Goal: Complete application form: Complete application form

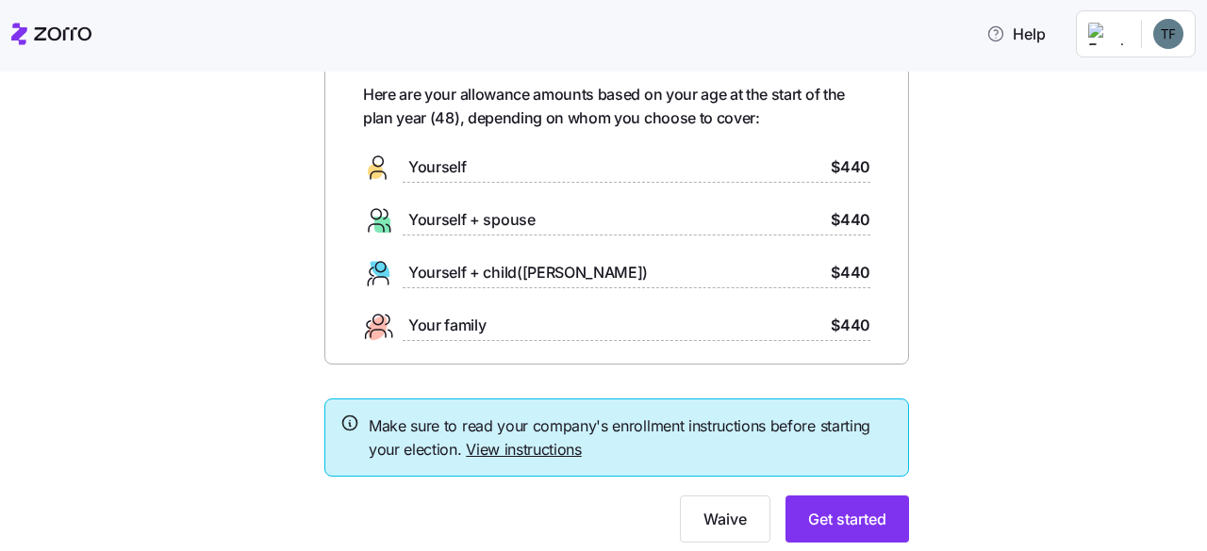
scroll to position [153, 0]
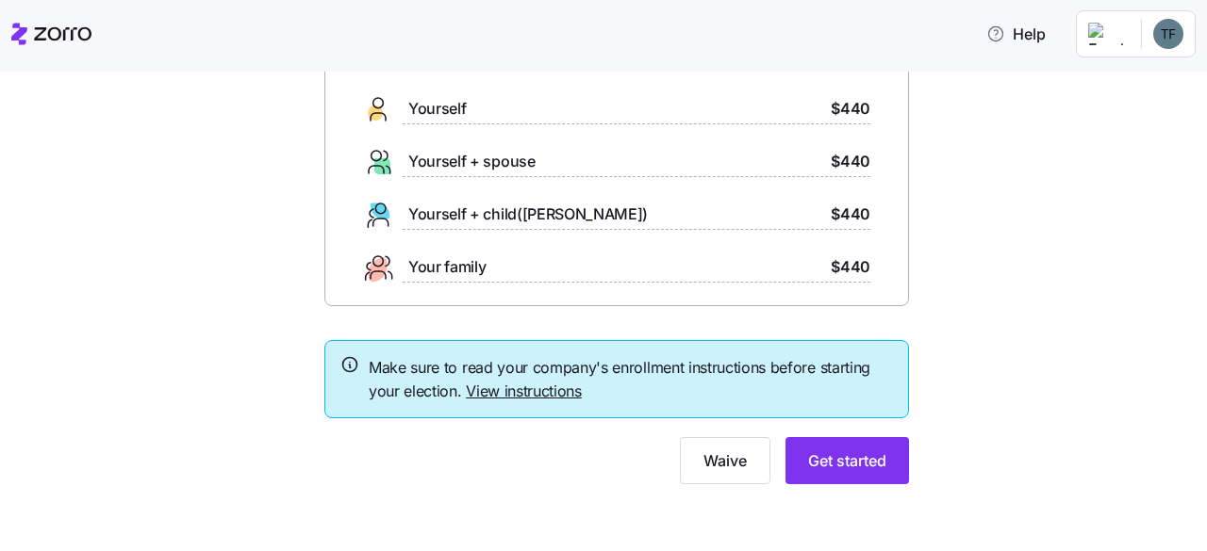
click at [1160, 29] on html "Help Your ICHRA enrollment information Here are your allowance amounts based on…" at bounding box center [603, 270] width 1207 height 540
click at [809, 461] on html "Help Your ICHRA enrollment information Here are your allowance amounts based on…" at bounding box center [603, 270] width 1207 height 540
click at [847, 467] on span "Get started" at bounding box center [847, 461] width 78 height 23
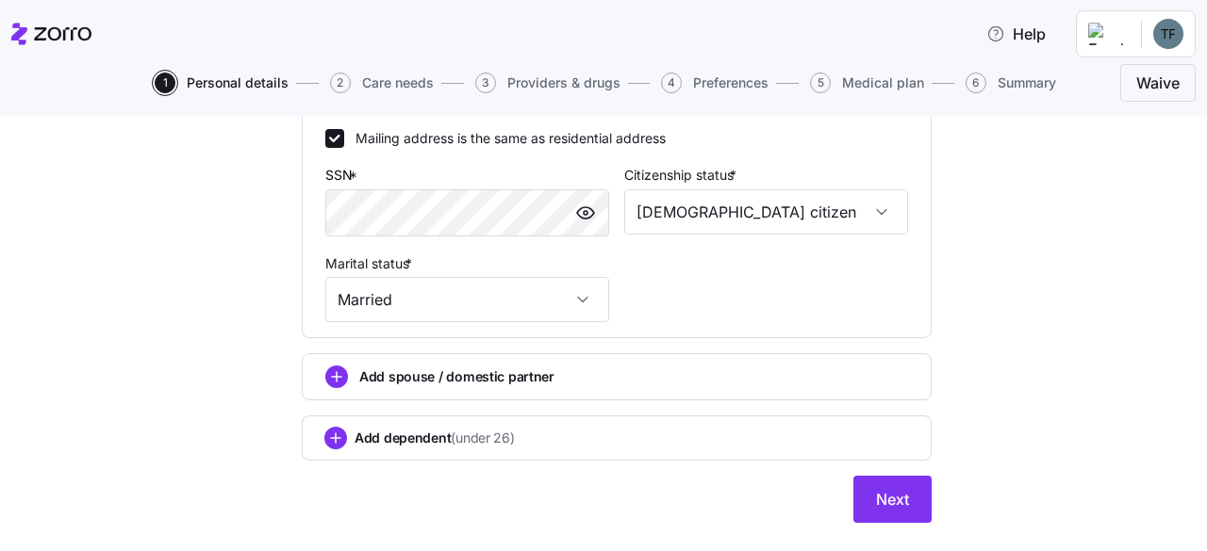
scroll to position [754, 0]
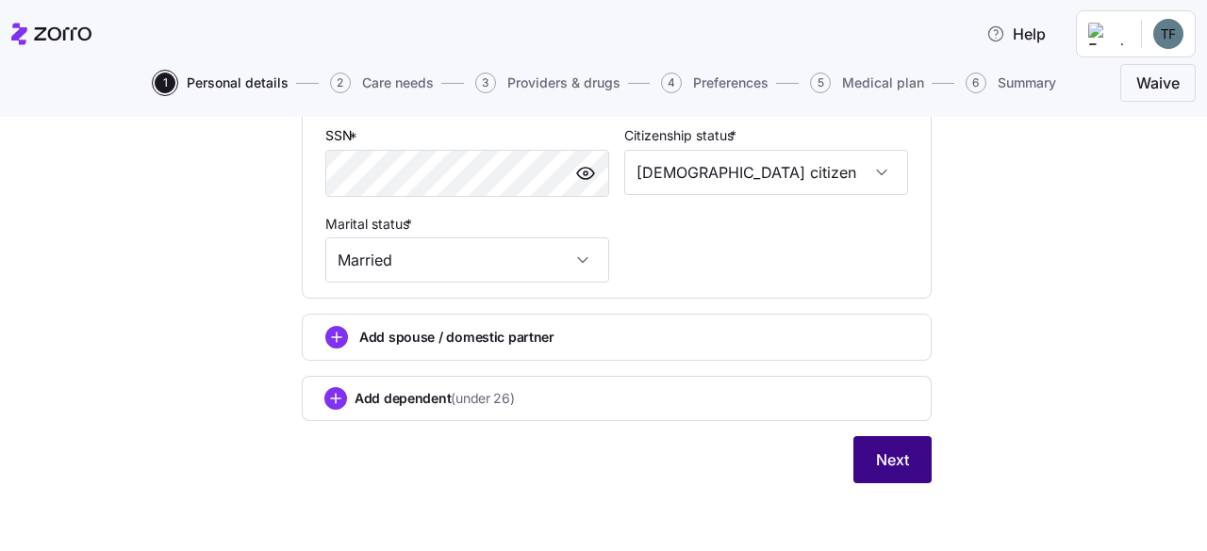
click at [855, 452] on button "Next" at bounding box center [892, 459] width 78 height 47
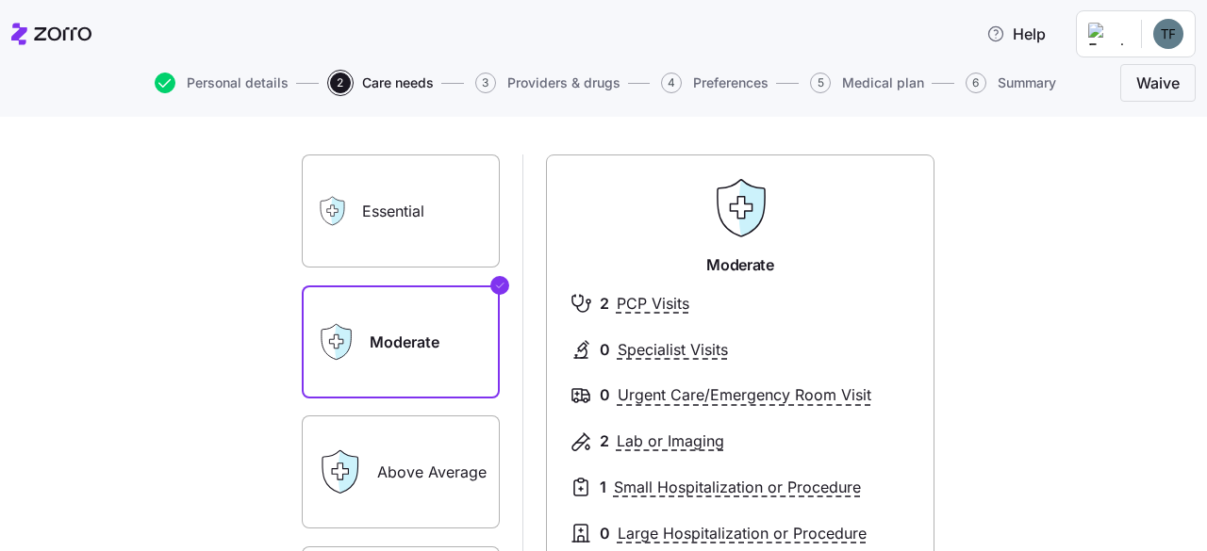
scroll to position [283, 0]
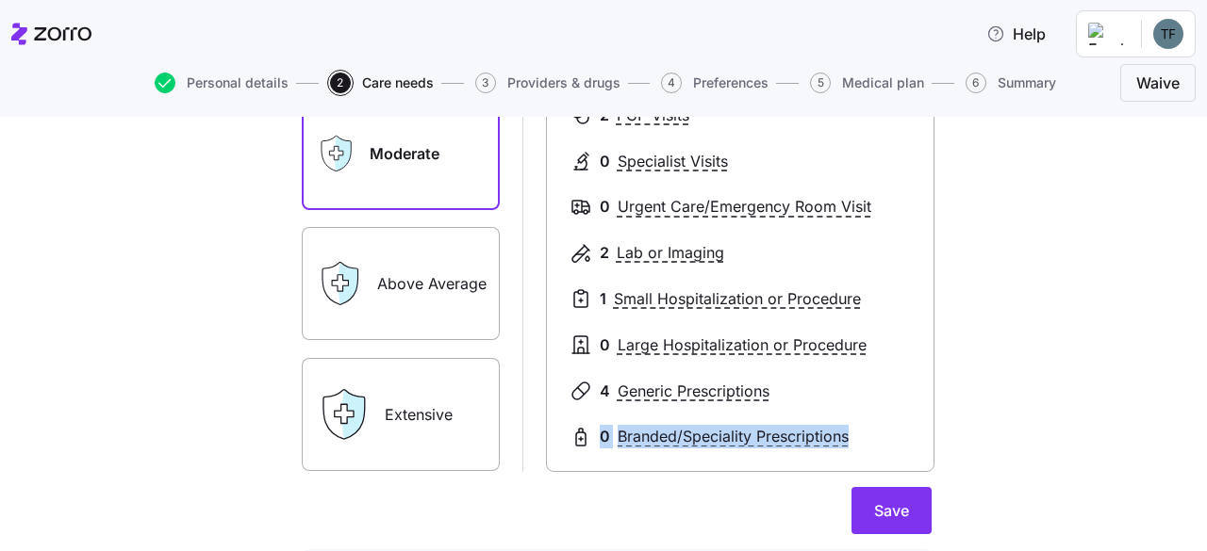
drag, startPoint x: 924, startPoint y: 419, endPoint x: 898, endPoint y: 447, distance: 38.0
click at [906, 444] on div "Moderate 2 PCP Visits 0 Specialist Visits 0 Urgent Care/Emergency Room Visit 2 …" at bounding box center [740, 219] width 388 height 506
click at [899, 498] on button "Save" at bounding box center [891, 510] width 80 height 47
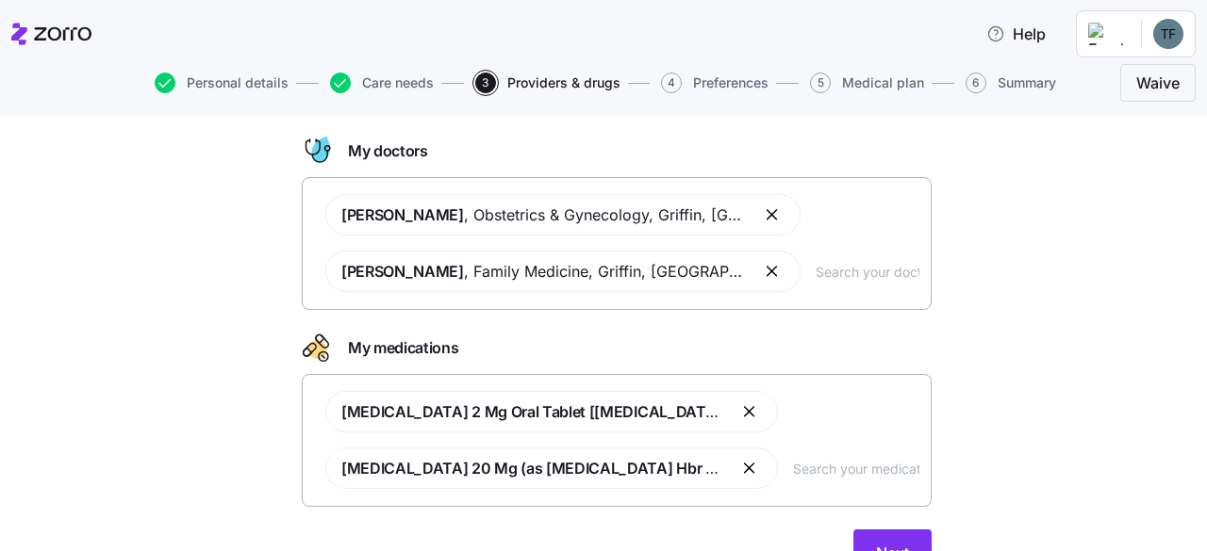
scroll to position [186, 0]
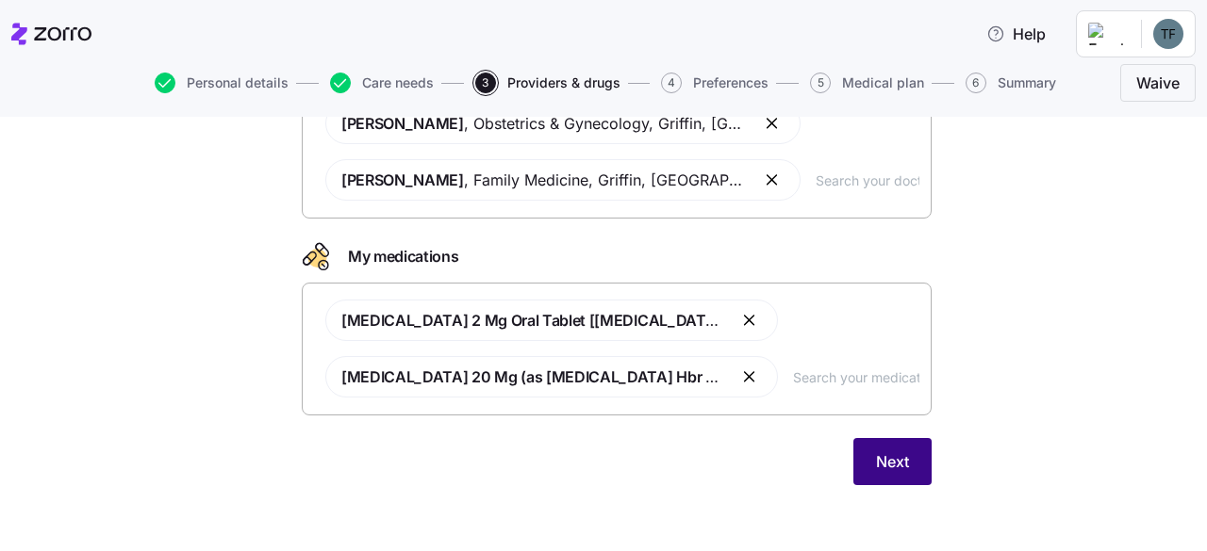
click at [876, 461] on span "Next" at bounding box center [892, 462] width 33 height 23
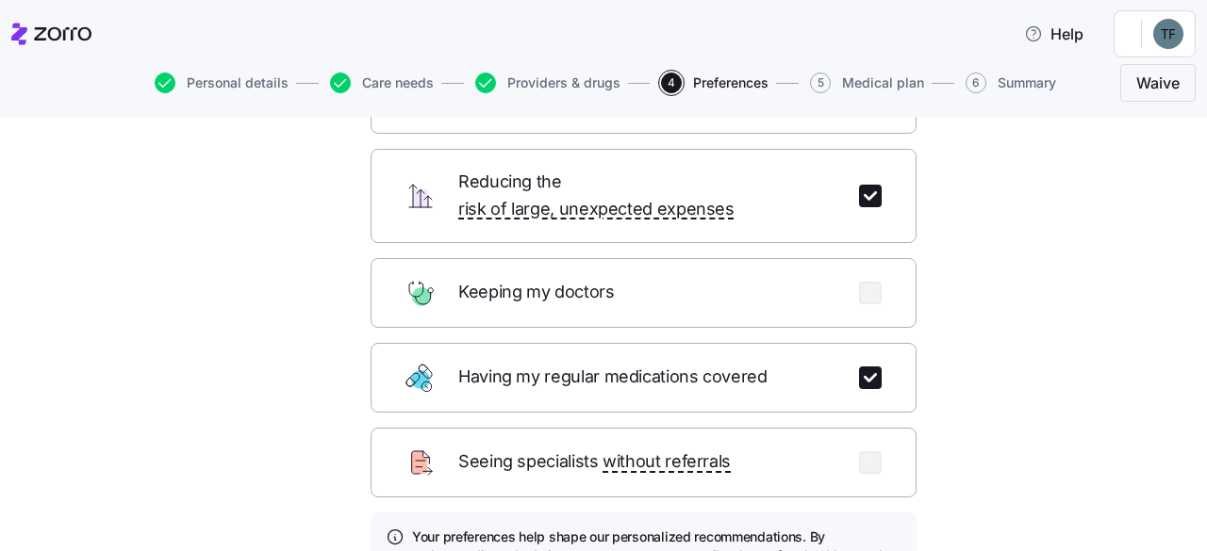
scroll to position [283, 0]
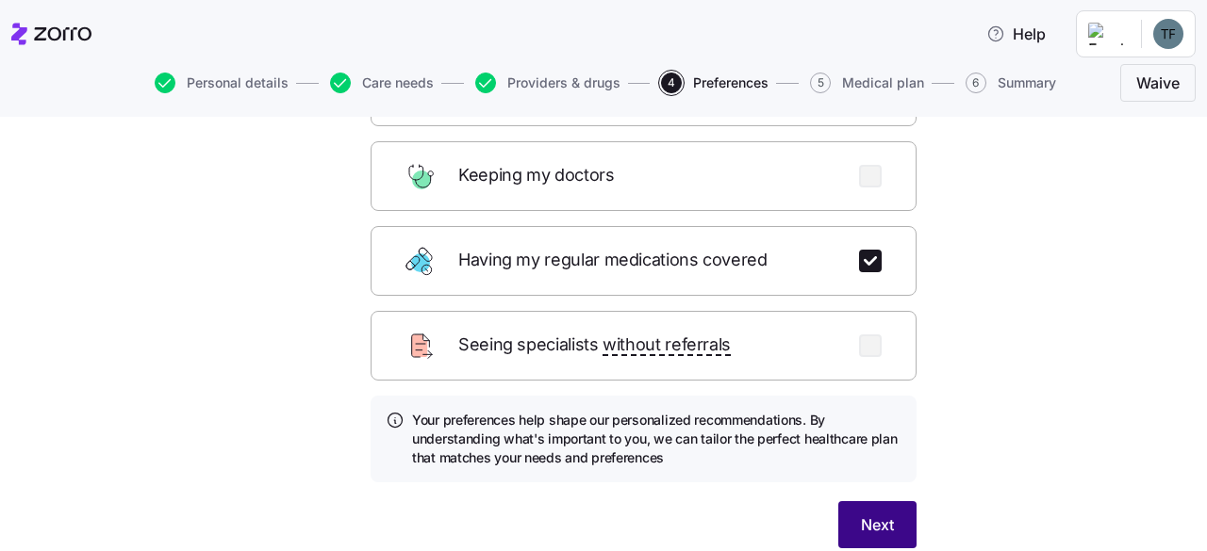
click at [880, 514] on span "Next" at bounding box center [877, 525] width 33 height 23
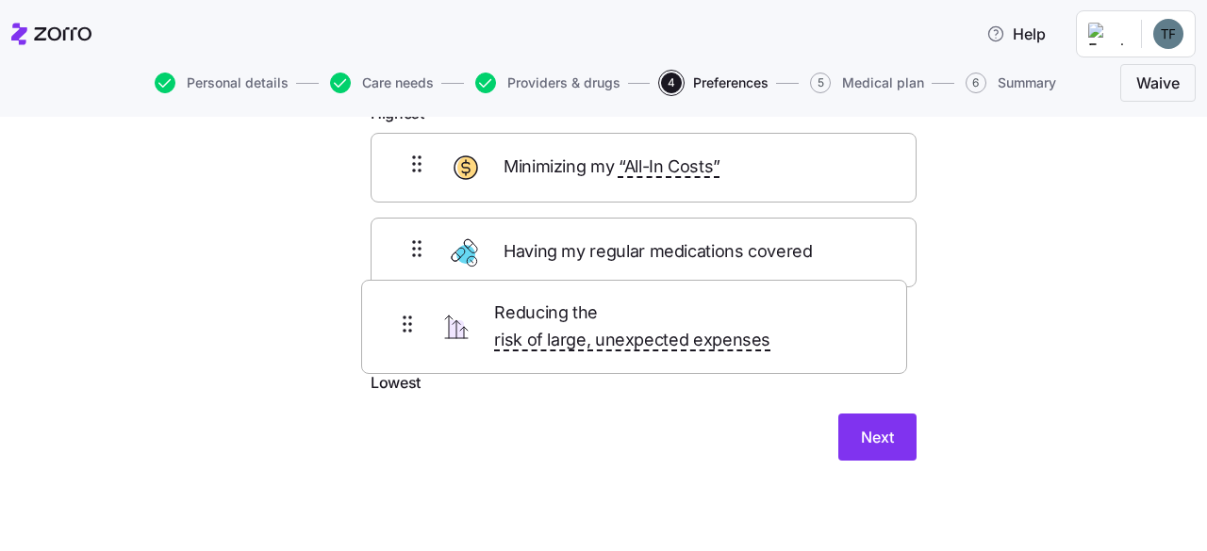
scroll to position [126, 0]
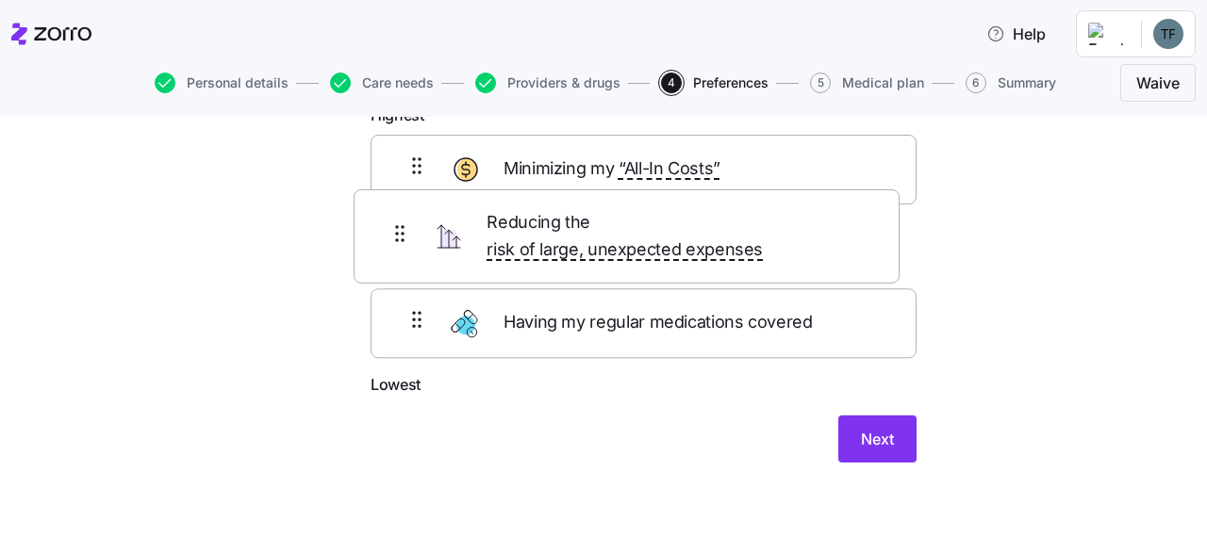
drag, startPoint x: 540, startPoint y: 327, endPoint x: 530, endPoint y: 223, distance: 104.2
click at [530, 223] on div "Minimizing my “All-In Costs” Having my regular medications covered Reducing the…" at bounding box center [643, 254] width 546 height 238
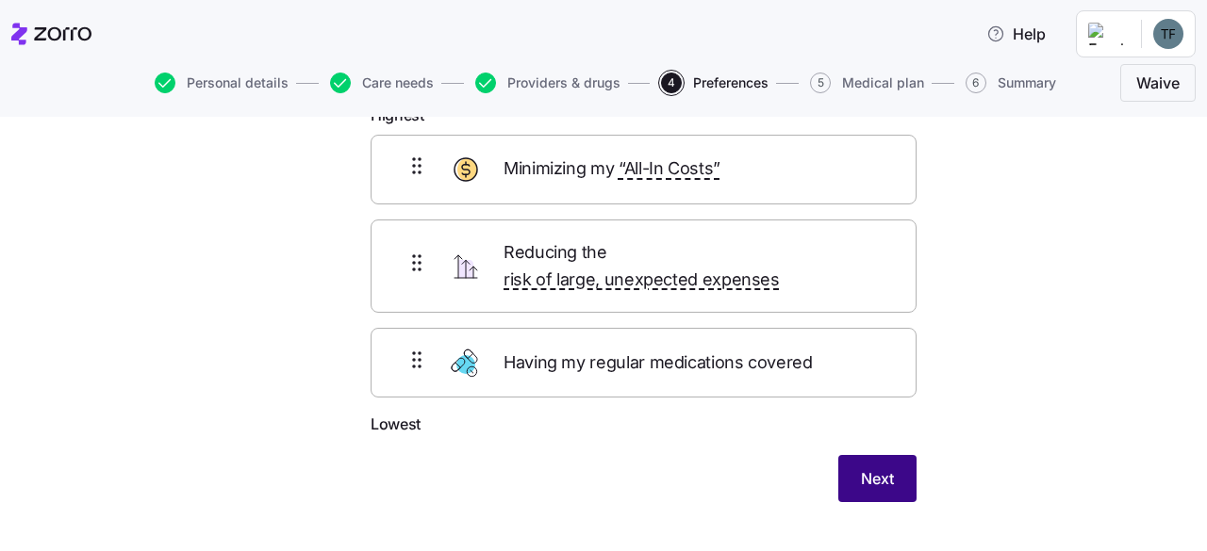
click at [861, 468] on span "Next" at bounding box center [877, 479] width 33 height 23
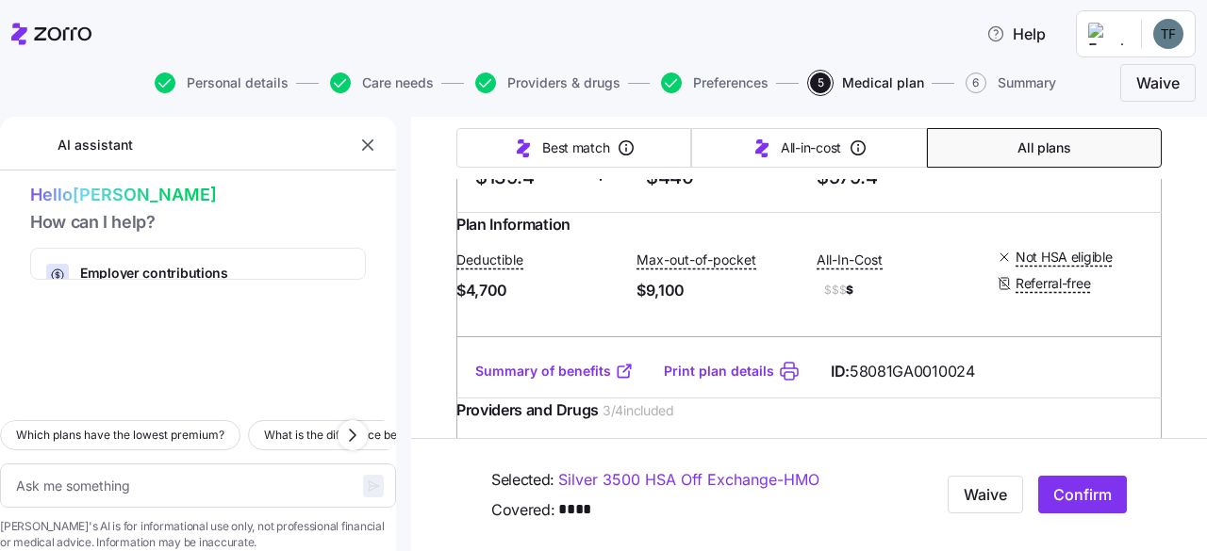
scroll to position [5090, 0]
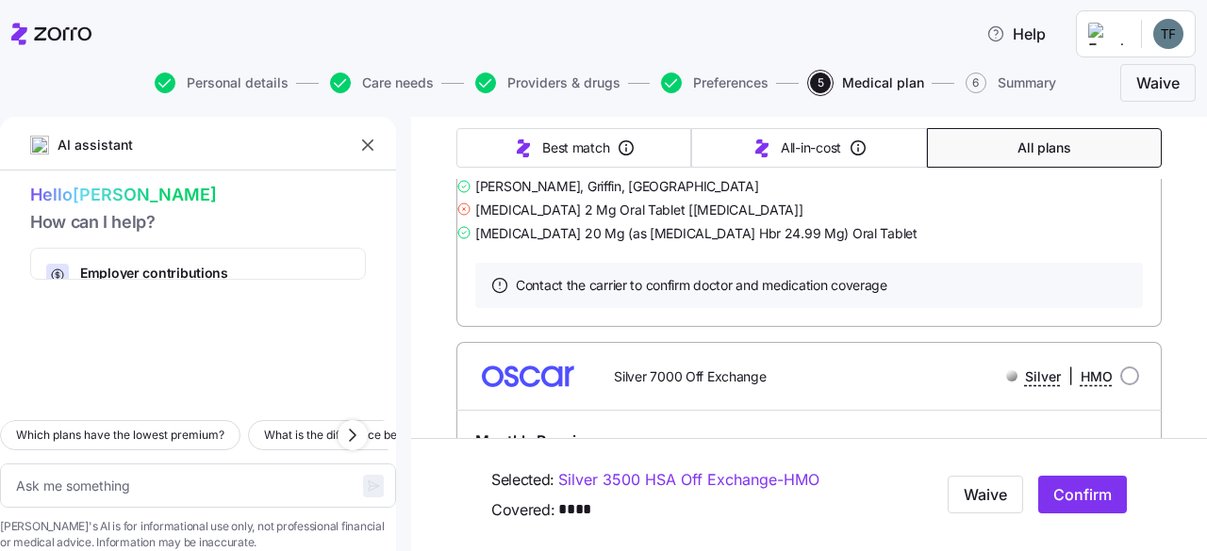
click at [899, 19] on span "$$$ $" at bounding box center [898, 7] width 165 height 23
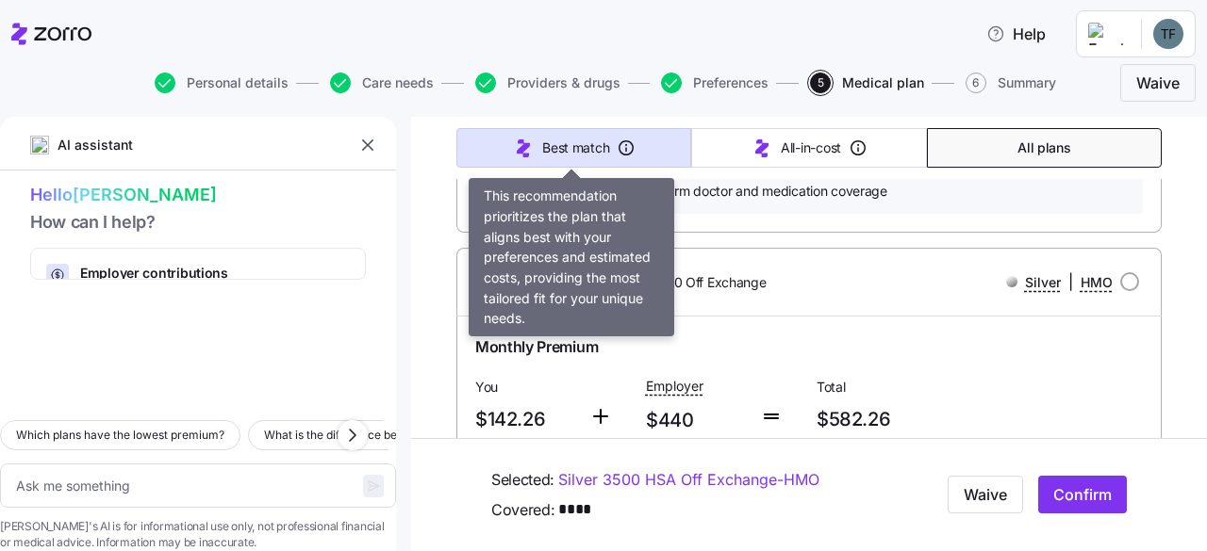
click at [587, 150] on span "Best match" at bounding box center [575, 148] width 67 height 19
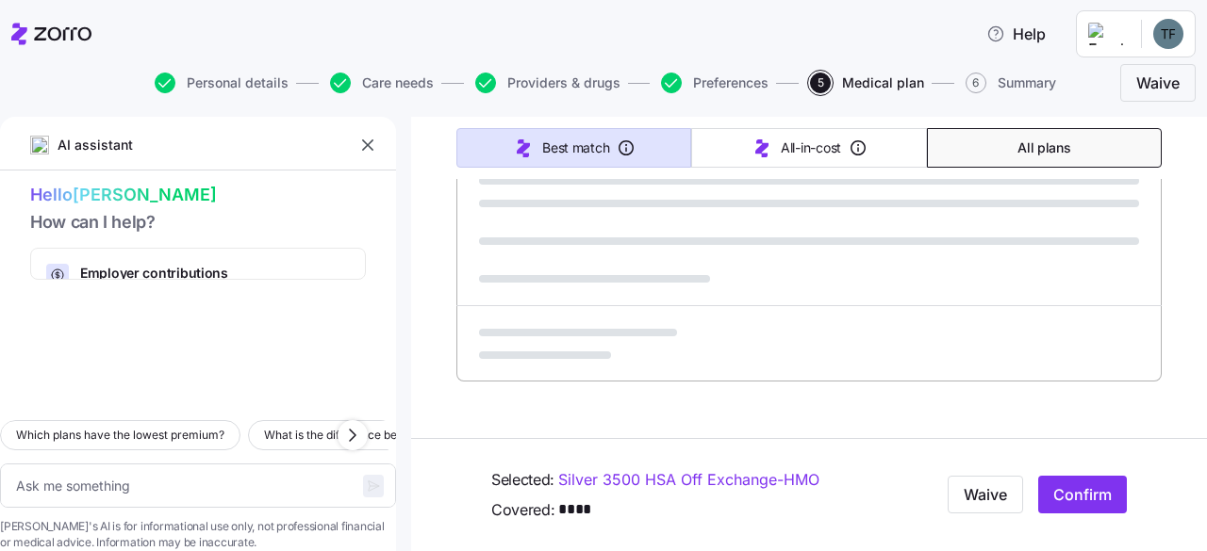
type textarea "x"
type input "Sorted by: Best match"
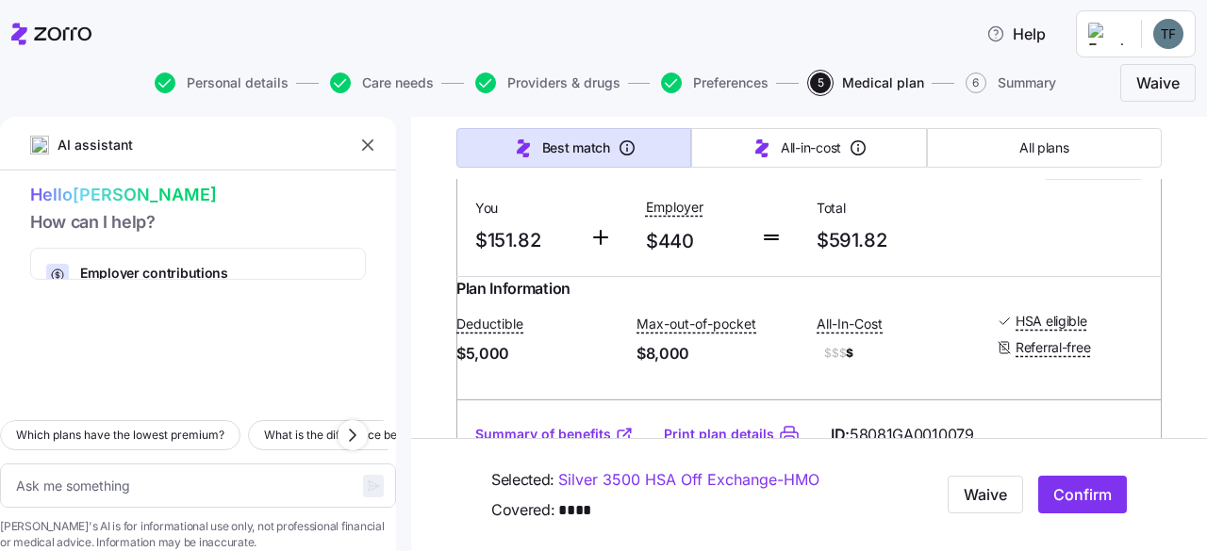
scroll to position [0, 0]
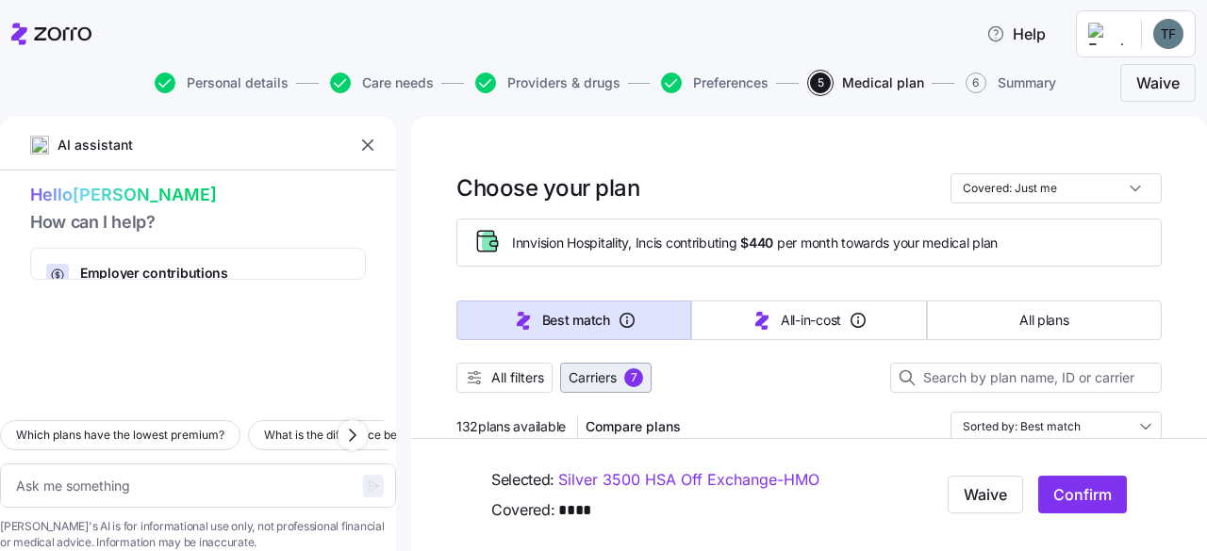
click at [588, 372] on span "Carriers" at bounding box center [592, 378] width 48 height 19
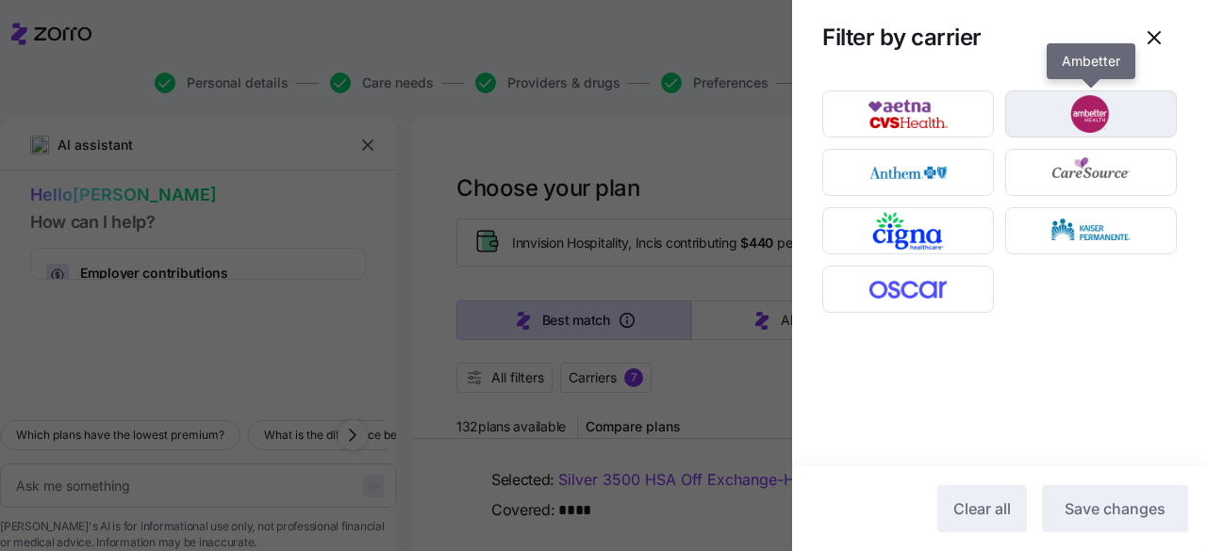
click at [1081, 124] on img "button" at bounding box center [1091, 114] width 139 height 38
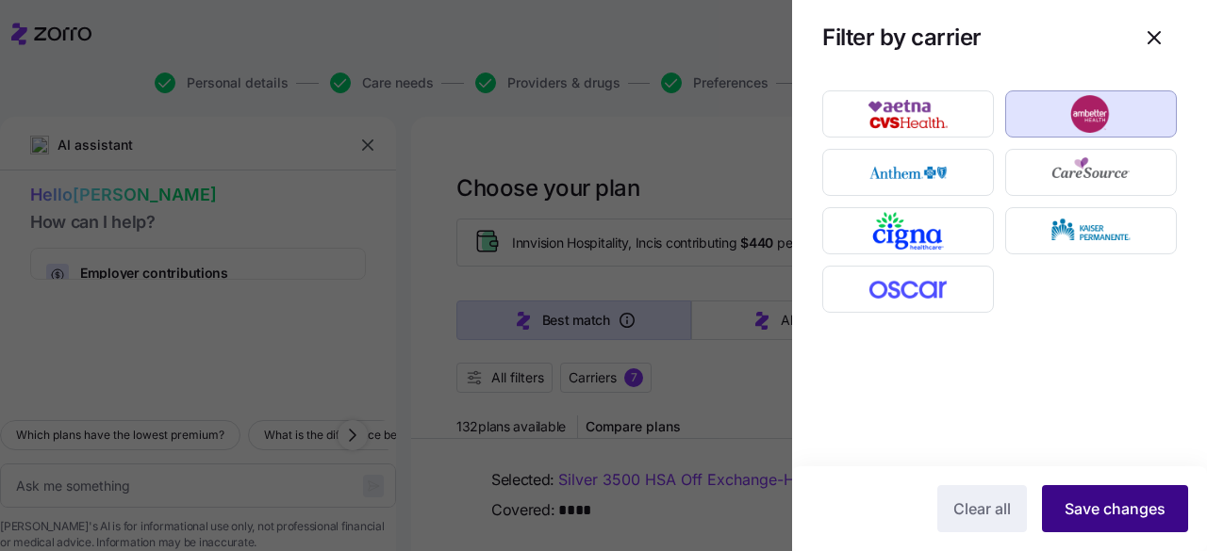
click at [1069, 507] on span "Save changes" at bounding box center [1114, 509] width 101 height 23
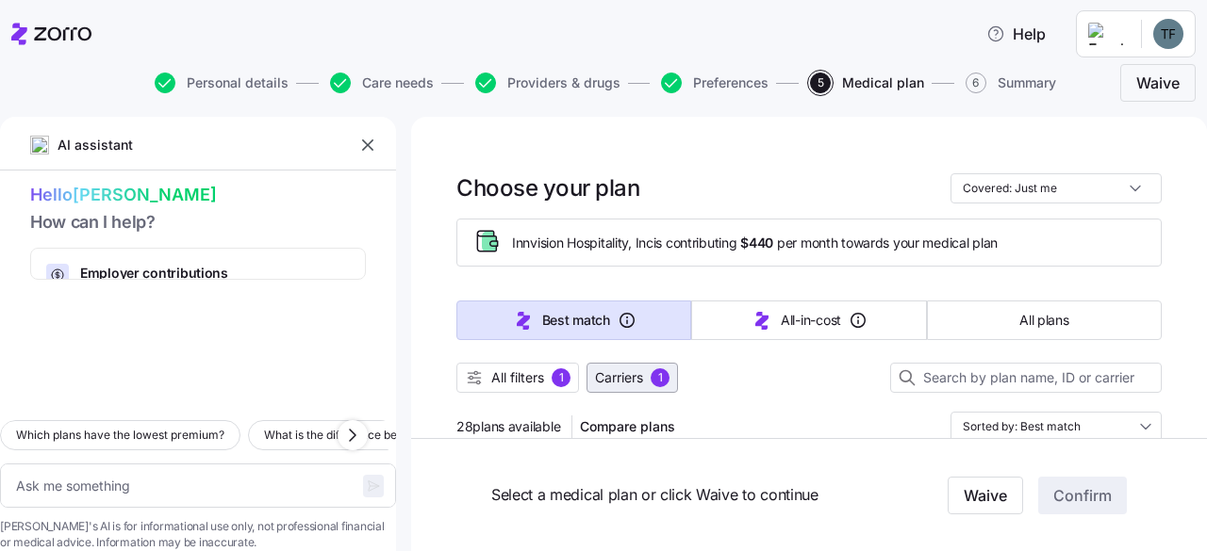
click at [633, 370] on span "Carriers" at bounding box center [619, 378] width 48 height 19
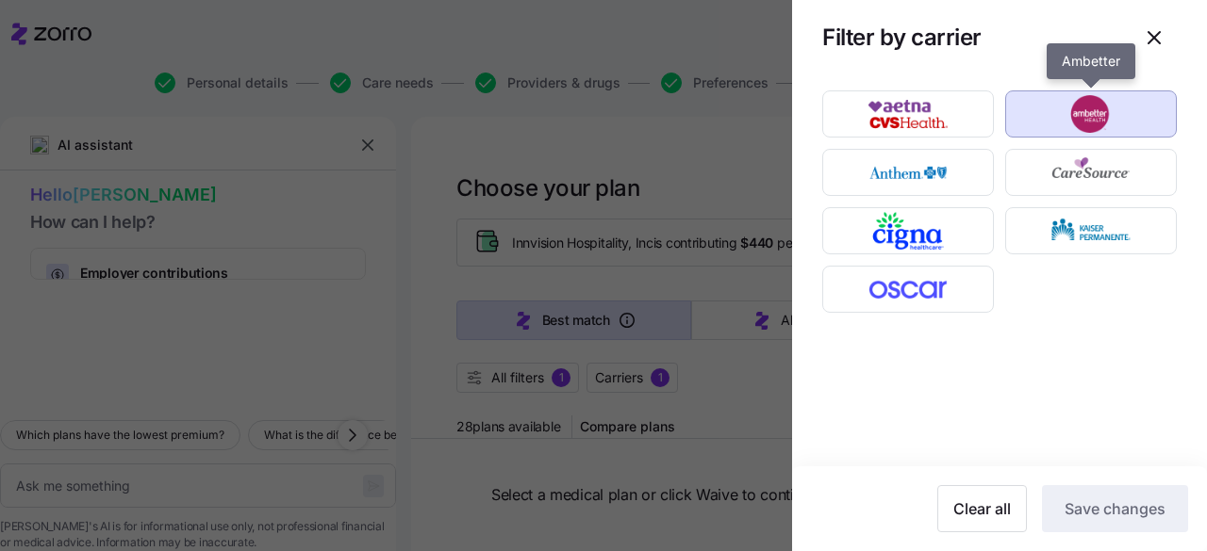
click at [1041, 124] on img "button" at bounding box center [1091, 114] width 139 height 38
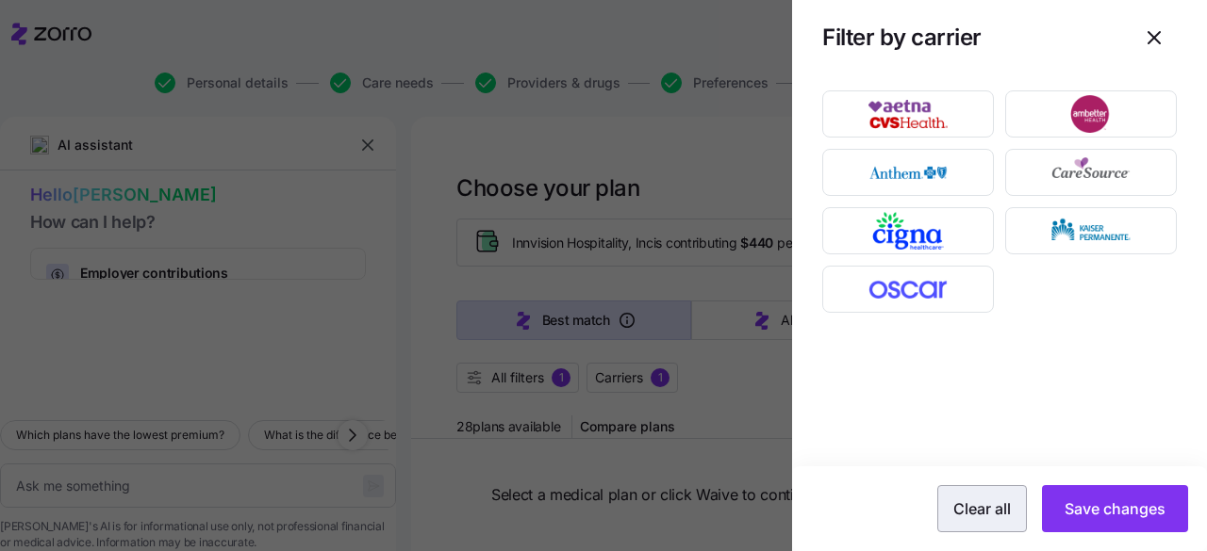
click at [980, 502] on span "Clear all" at bounding box center [982, 509] width 58 height 23
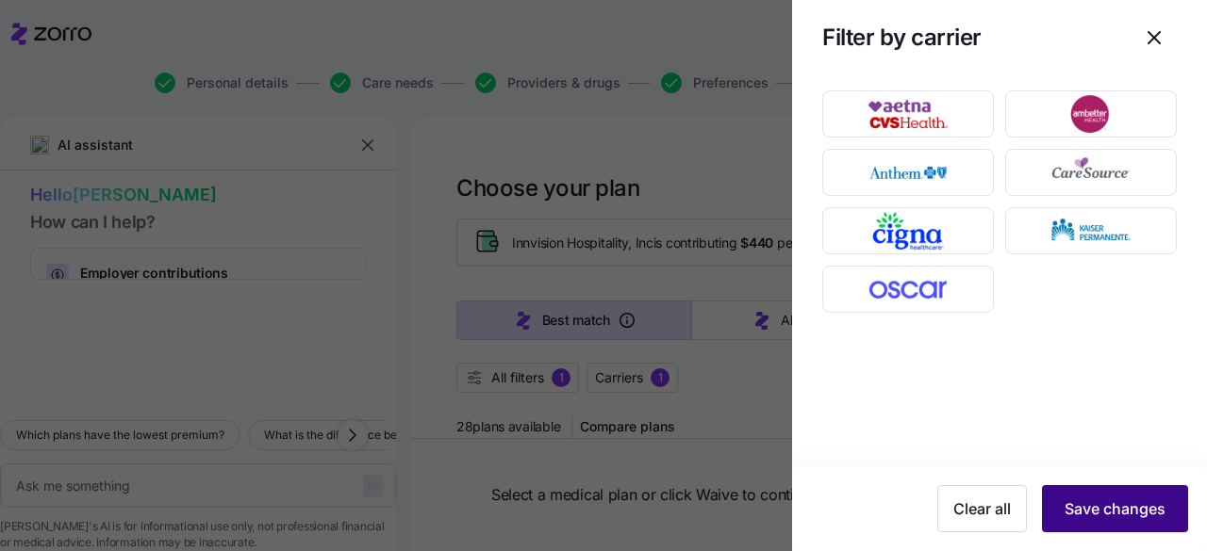
click at [1069, 512] on span "Save changes" at bounding box center [1114, 509] width 101 height 23
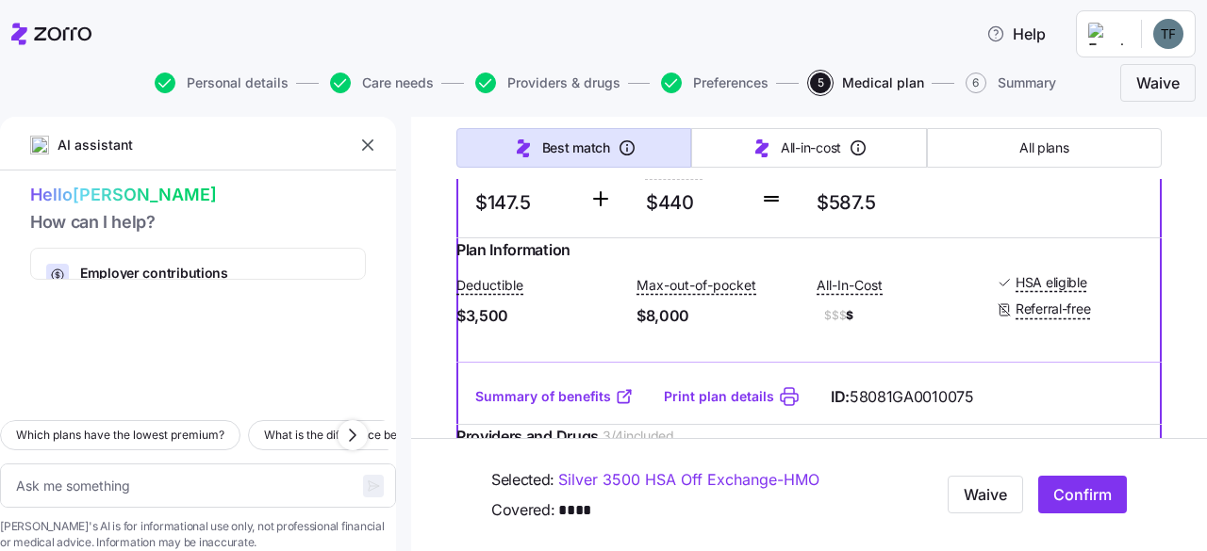
scroll to position [1620, 0]
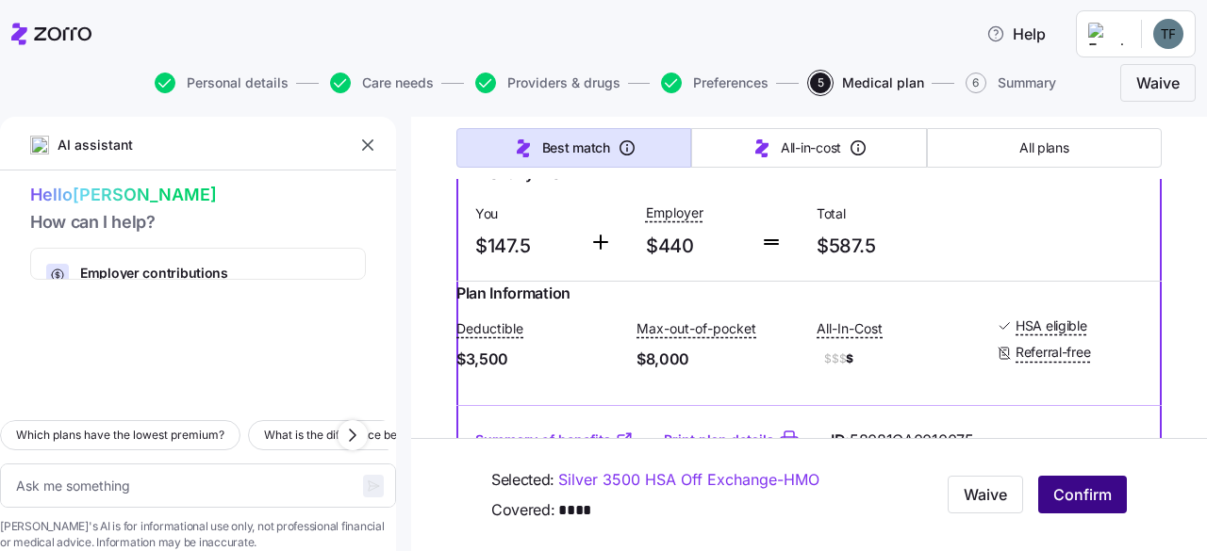
click at [1065, 502] on span "Confirm" at bounding box center [1082, 496] width 58 height 23
type textarea "x"
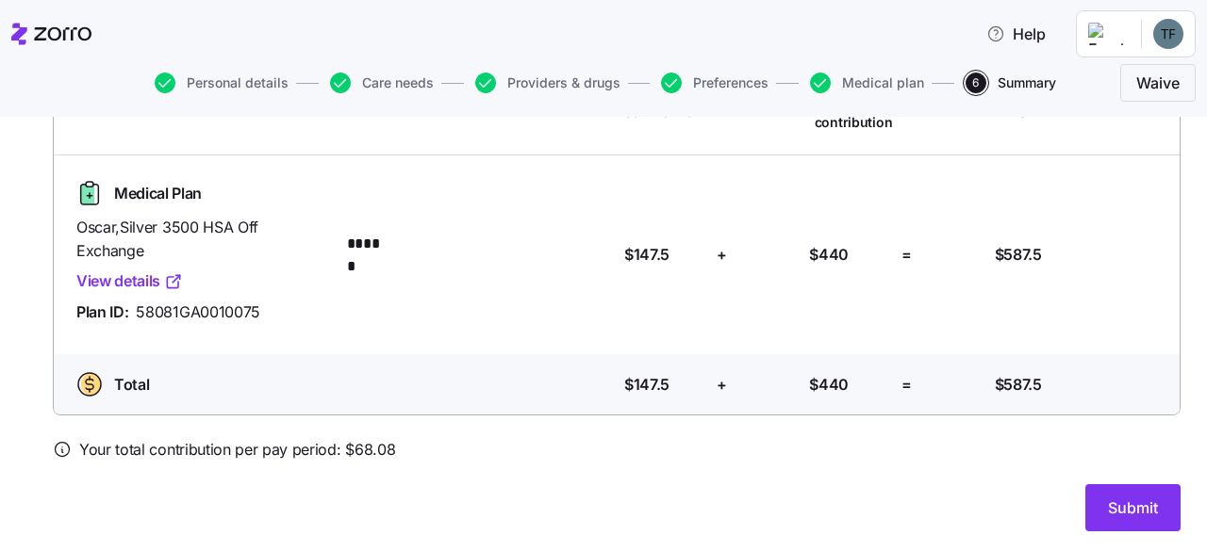
scroll to position [199, 0]
click at [1108, 501] on span "Submit" at bounding box center [1133, 507] width 50 height 23
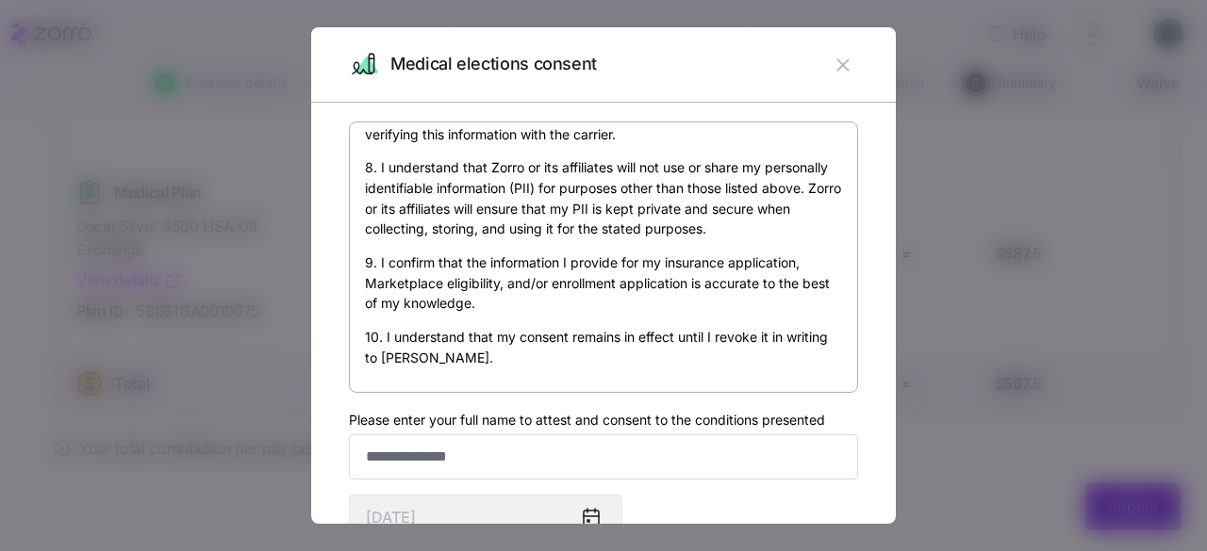
scroll to position [1164, 0]
click at [503, 467] on input "Please enter your full name to attest and consent to the conditions presented" at bounding box center [603, 457] width 509 height 45
type input "**********"
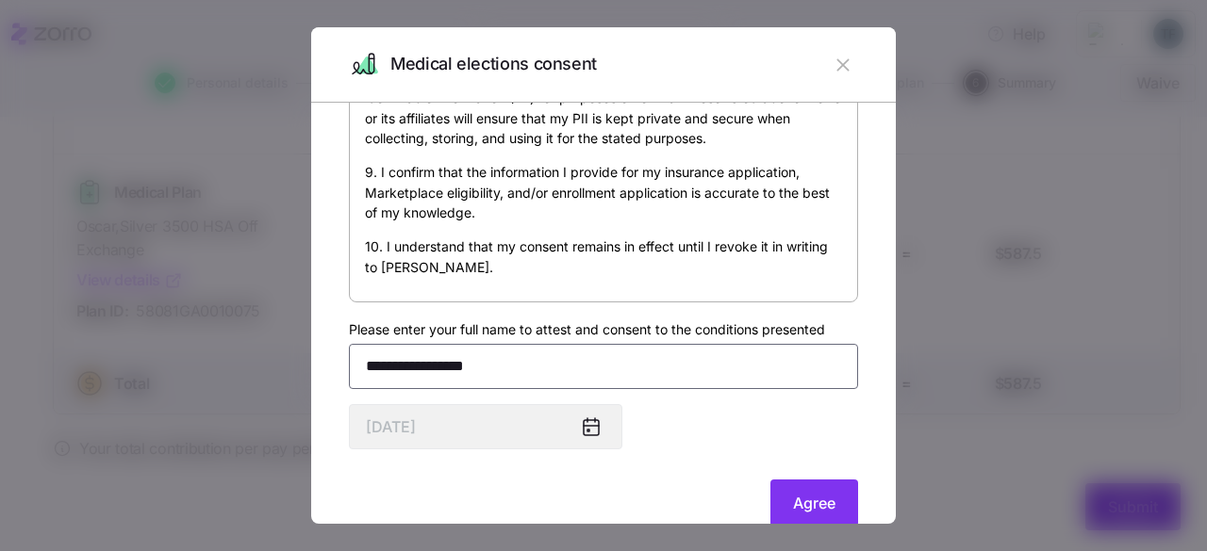
scroll to position [135, 0]
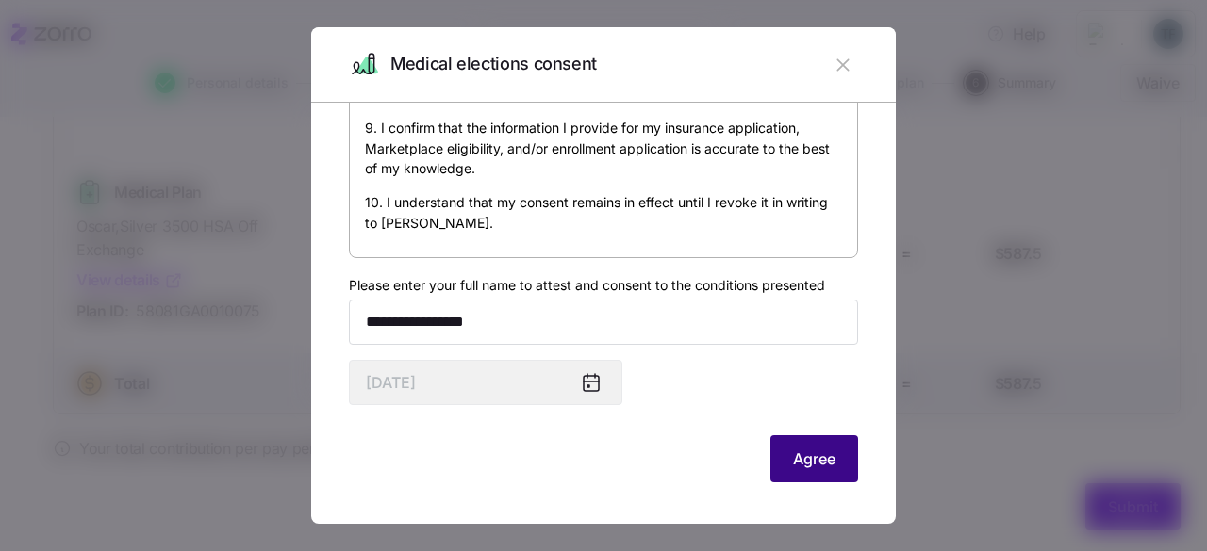
click at [807, 462] on span "Agree" at bounding box center [814, 459] width 42 height 23
